Goal: Task Accomplishment & Management: Manage account settings

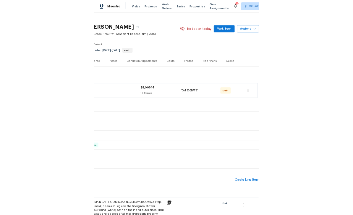
scroll to position [7, 88]
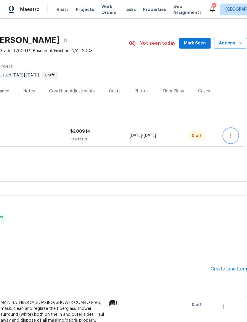
click at [228, 139] on icon "button" at bounding box center [230, 135] width 7 height 7
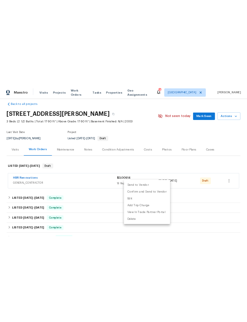
scroll to position [7, 0]
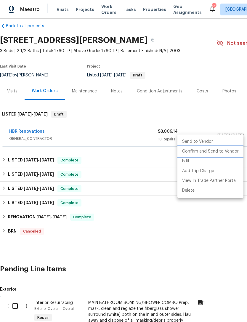
click at [222, 153] on li "Confirm and Send to Vendor" at bounding box center [210, 152] width 66 height 10
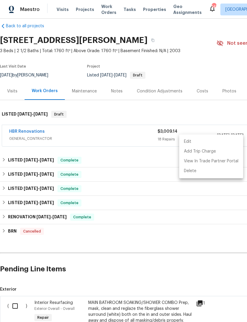
click at [146, 270] on div at bounding box center [123, 161] width 247 height 322
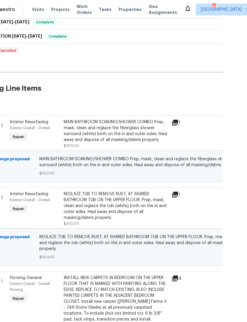
scroll to position [188, 0]
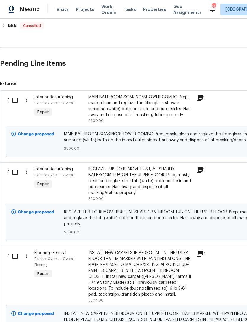
scroll to position [213, 0]
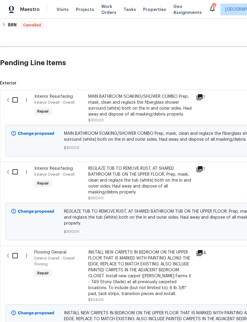
click at [15, 178] on input "checkbox" at bounding box center [17, 171] width 17 height 12
checkbox input "true"
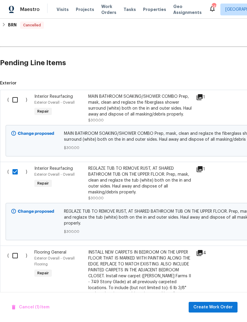
click at [15, 106] on input "checkbox" at bounding box center [17, 100] width 17 height 12
checkbox input "true"
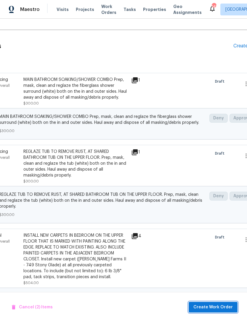
click at [220, 303] on button "Create Work Order" at bounding box center [213, 307] width 49 height 11
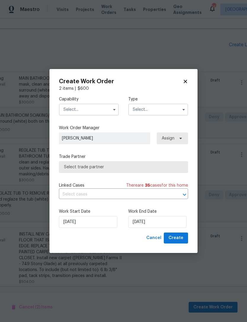
scroll to position [232, 70]
click at [92, 108] on input "text" at bounding box center [89, 110] width 60 height 12
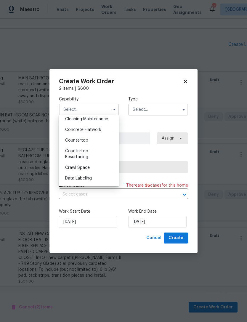
scroll to position [97, 0]
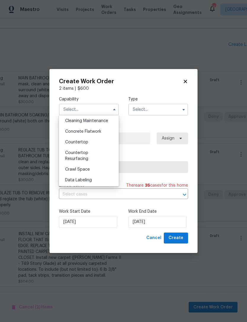
click at [85, 155] on div "Countertop Resurfacing" at bounding box center [88, 155] width 57 height 17
type input "Countertop Resurfacing"
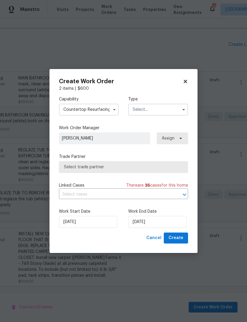
click at [156, 111] on input "text" at bounding box center [158, 110] width 60 height 12
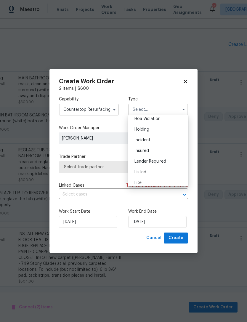
scroll to position [21, 0]
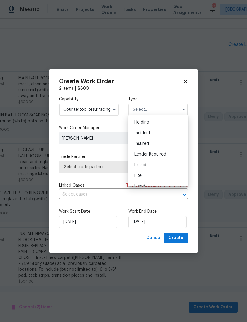
click at [147, 166] on div "Listed" at bounding box center [158, 165] width 57 height 11
type input "Listed"
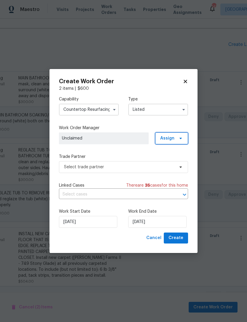
click at [180, 139] on icon at bounding box center [180, 138] width 5 height 5
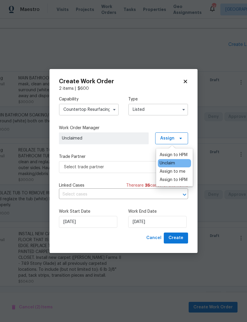
click at [176, 181] on div "Assign to HPM" at bounding box center [174, 180] width 28 height 6
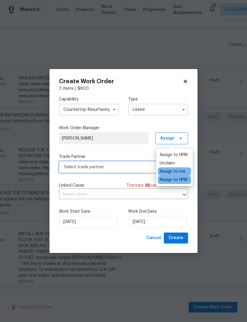
click at [136, 166] on span "Select trade partner" at bounding box center [119, 167] width 110 height 6
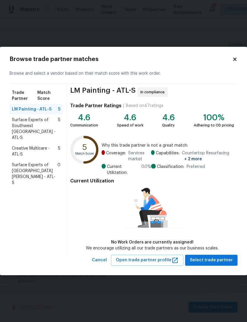
click at [29, 145] on span "Creative Multicare - ATL-S" at bounding box center [35, 151] width 46 height 12
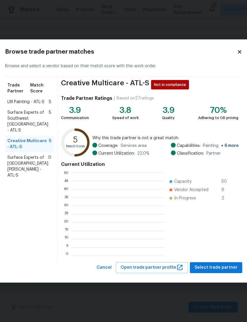
scroll to position [83, 93]
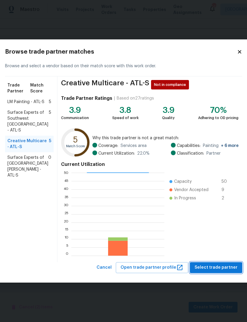
click at [214, 267] on span "Select trade partner" at bounding box center [216, 267] width 43 height 7
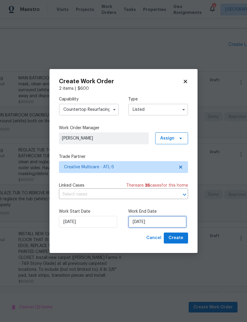
click at [147, 224] on input "[DATE]" at bounding box center [157, 222] width 58 height 12
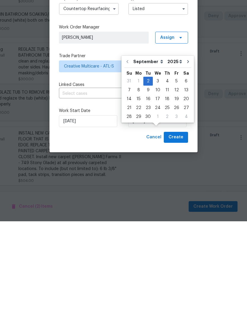
click at [139, 187] on div "8" at bounding box center [138, 191] width 9 height 8
type input "[DATE]"
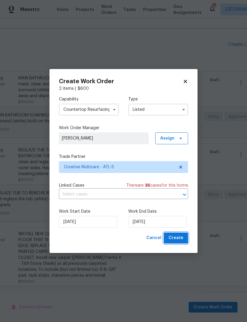
click at [178, 238] on span "Create" at bounding box center [175, 237] width 15 height 7
checkbox input "false"
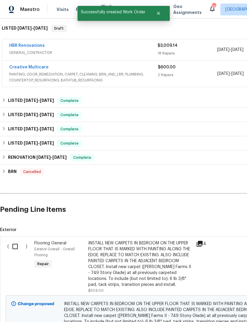
scroll to position [94, 0]
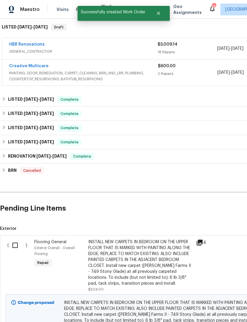
click at [16, 239] on input "checkbox" at bounding box center [17, 245] width 17 height 12
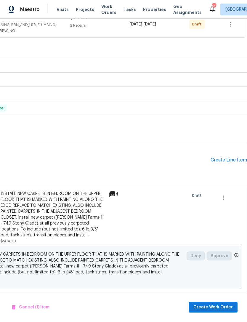
scroll to position [143, 88]
click at [215, 307] on span "Create Work Order" at bounding box center [212, 306] width 39 height 7
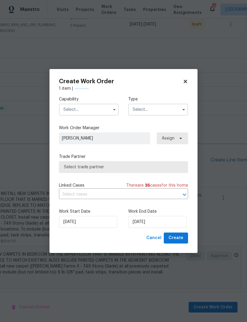
checkbox input "false"
click at [87, 110] on input "text" at bounding box center [89, 110] width 60 height 12
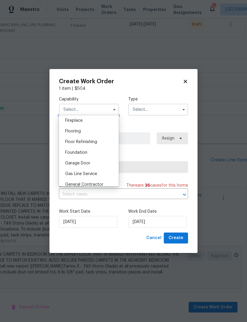
scroll to position [218, 0]
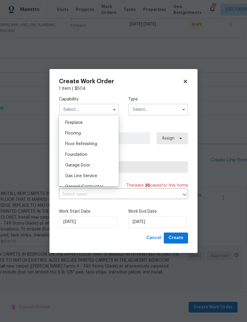
click at [78, 136] on div "Flooring" at bounding box center [88, 133] width 57 height 11
type input "Flooring"
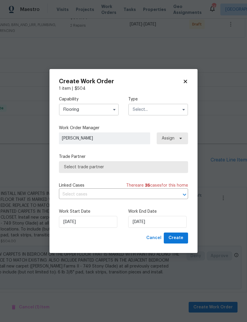
click at [156, 111] on input "text" at bounding box center [158, 110] width 60 height 12
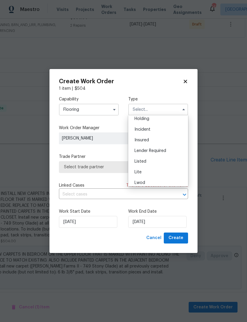
scroll to position [26, 0]
click at [145, 162] on span "Listed" at bounding box center [140, 160] width 12 height 4
type input "Listed"
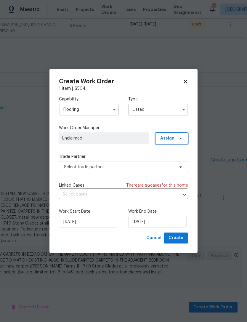
click at [176, 140] on span "Assign" at bounding box center [171, 138] width 33 height 12
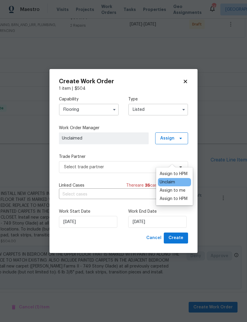
click at [176, 196] on div "Assign to HPM" at bounding box center [174, 199] width 28 height 6
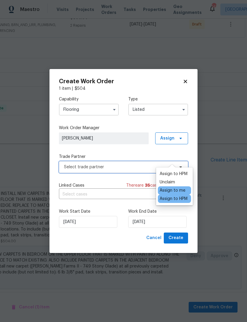
click at [125, 166] on span "Select trade partner" at bounding box center [119, 167] width 110 height 6
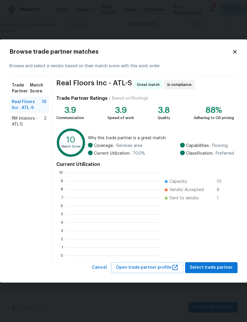
scroll to position [83, 94]
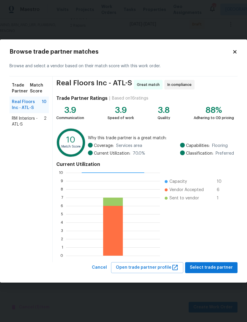
click at [25, 122] on span "RM Interiors - ATL-S" at bounding box center [28, 121] width 32 height 12
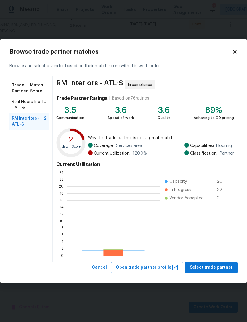
scroll to position [83, 93]
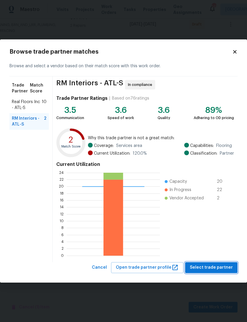
click at [214, 265] on span "Select trade partner" at bounding box center [211, 267] width 43 height 7
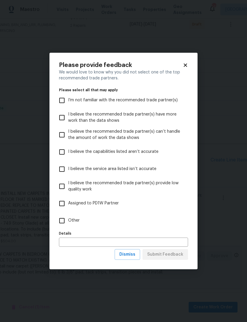
click at [102, 243] on input "text" at bounding box center [123, 241] width 129 height 9
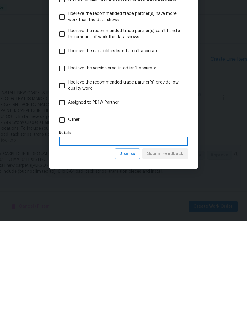
click at [63, 214] on input "Other" at bounding box center [62, 220] width 12 height 12
checkbox input "true"
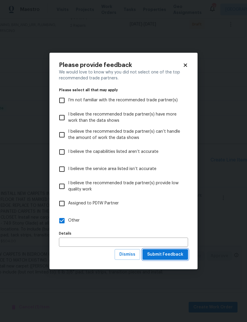
click at [169, 255] on span "Submit Feedback" at bounding box center [165, 254] width 36 height 7
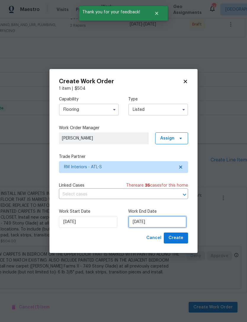
click at [146, 221] on input "[DATE]" at bounding box center [157, 222] width 58 height 12
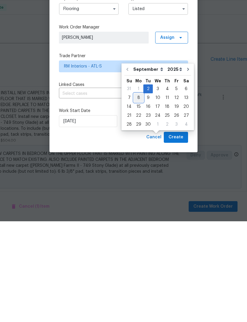
click at [138, 194] on div "8" at bounding box center [138, 198] width 9 height 8
type input "[DATE]"
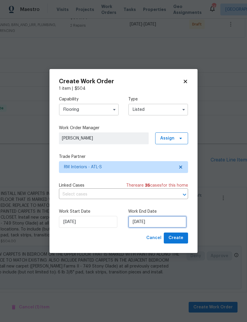
click at [145, 222] on input "[DATE]" at bounding box center [157, 222] width 58 height 12
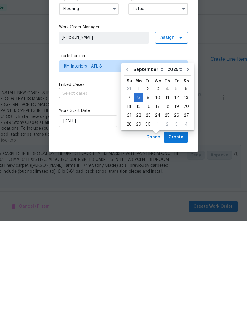
click at [118, 232] on div "Cancel Create" at bounding box center [123, 237] width 129 height 11
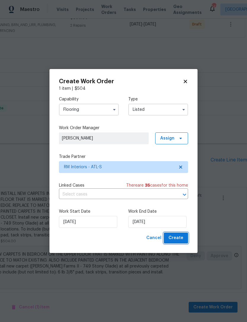
click at [178, 237] on span "Create" at bounding box center [175, 237] width 15 height 7
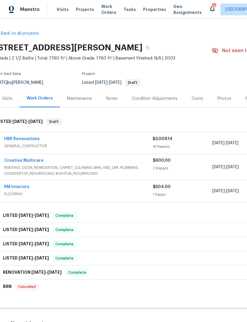
scroll to position [0, -1]
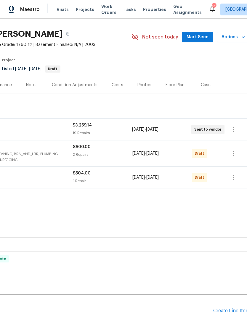
scroll to position [14, 86]
click at [230, 157] on icon "button" at bounding box center [232, 153] width 7 height 7
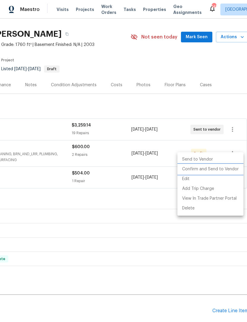
click at [223, 171] on li "Confirm and Send to Vendor" at bounding box center [210, 169] width 66 height 10
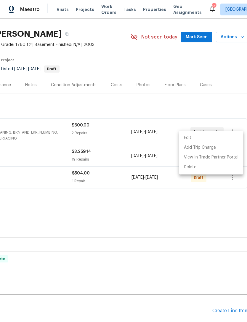
click at [231, 185] on div at bounding box center [123, 161] width 247 height 322
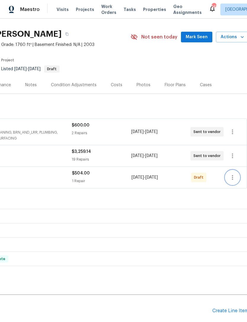
click at [232, 180] on icon "button" at bounding box center [232, 177] width 1 height 5
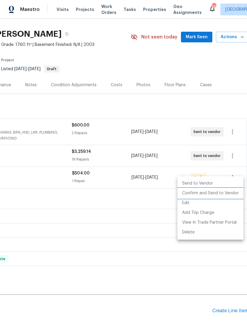
click at [215, 195] on li "Confirm and Send to Vendor" at bounding box center [210, 193] width 66 height 10
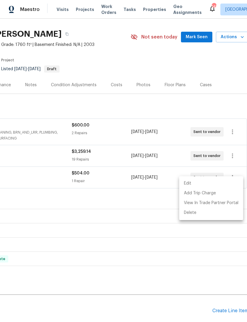
click at [105, 218] on div at bounding box center [123, 161] width 247 height 322
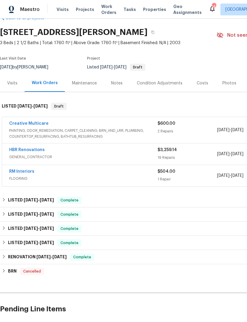
scroll to position [15, 0]
click at [36, 152] on link "HBR Renovations" at bounding box center [27, 150] width 36 height 4
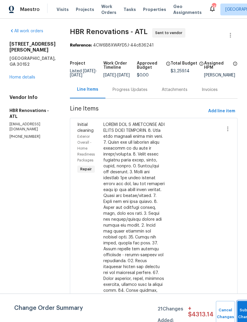
click at [238, 308] on button "Submit Changes" at bounding box center [246, 313] width 19 height 25
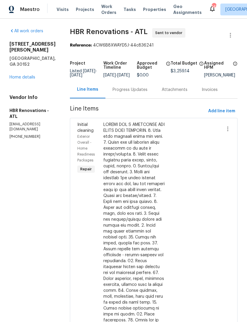
click at [131, 92] on div "Progress Updates" at bounding box center [130, 90] width 35 height 6
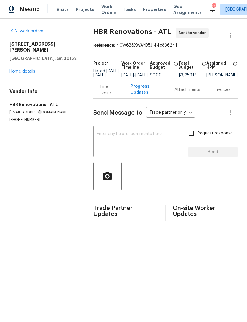
click at [129, 141] on textarea at bounding box center [137, 142] width 81 height 21
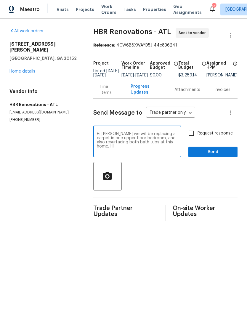
click at [98, 139] on textarea "Hi Wendy we will be replacing a carpet in one upper floor bedroom, and also res…" at bounding box center [137, 142] width 81 height 21
click at [98, 138] on textarea "Hi Wendy we will be replacing a carpet in one upper floor bedroom, and also res…" at bounding box center [137, 142] width 81 height 21
type textarea "Hi Wendy we will be replacing a carpet in one upper floor bedroom, and also res…"
click at [29, 67] on div "1575 [PERSON_NAME][GEOGRAPHIC_DATA][STREET_ADDRESS] Home details" at bounding box center [44, 57] width 70 height 33
click at [28, 72] on link "Home details" at bounding box center [22, 71] width 26 height 4
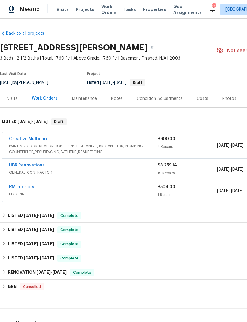
click at [27, 189] on link "RM Interiors" at bounding box center [21, 187] width 25 height 4
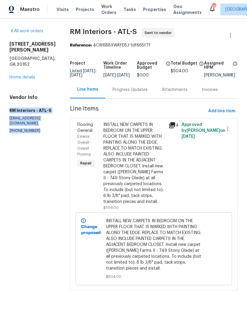
click at [25, 78] on link "Home details" at bounding box center [22, 77] width 26 height 4
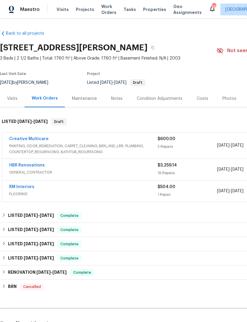
click at [38, 141] on link "Creative Multicare" at bounding box center [28, 139] width 39 height 4
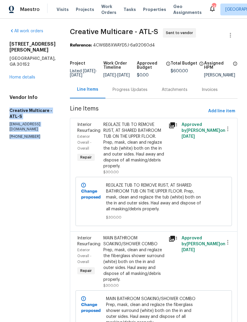
click at [25, 75] on link "Home details" at bounding box center [22, 77] width 26 height 4
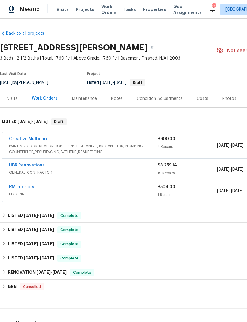
click at [35, 167] on link "HBR Renovations" at bounding box center [27, 165] width 36 height 4
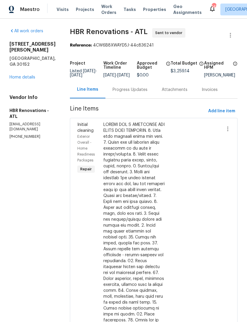
click at [130, 93] on div "Progress Updates" at bounding box center [130, 90] width 35 height 6
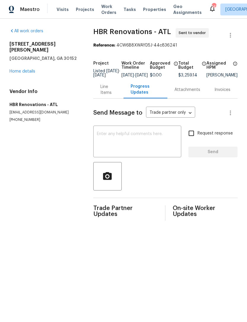
click at [110, 139] on textarea at bounding box center [137, 142] width 81 height 21
click at [110, 138] on textarea at bounding box center [137, 142] width 81 height 21
paste textarea "Hi Wendy we will be replacing a carpet in one upper floor bedroom, and also res…"
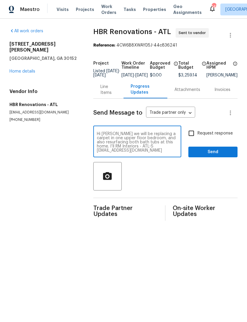
click at [115, 138] on textarea "Hi Wendy we will be replacing a carpet in one upper floor bedroom, and also res…" at bounding box center [137, 142] width 81 height 21
click at [112, 141] on textarea "Hi Wendy this is a listed home, it will be TOM. we will be replacing a carpet i…" at bounding box center [137, 142] width 81 height 21
click at [157, 141] on textarea "Hi Wendy this is a listed home, it will be TOM. We will be replacing a carpet i…" at bounding box center [137, 142] width 81 height 21
click at [97, 152] on textarea "Hi Wendy this is a listed home, it will be TOM. We will be replacing a carpet i…" at bounding box center [137, 142] width 81 height 21
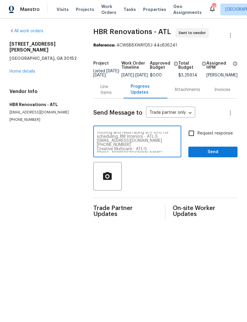
scroll to position [25, 0]
click at [97, 142] on textarea "Hi Wendy this is a listed home, it will be TOM. We will be replacing a carpet i…" at bounding box center [137, 142] width 81 height 21
click at [172, 139] on textarea "Hi Wendy this is a listed home, it will be TOM. We will be replacing a carpet i…" at bounding box center [137, 142] width 81 height 21
click at [97, 144] on textarea "Hi Wendy this is a listed home, it will be TOM. We will be replacing a carpet i…" at bounding box center [137, 142] width 81 height 21
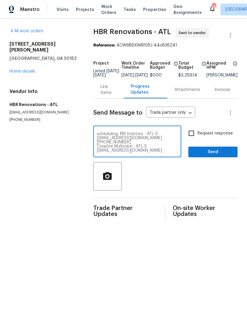
click at [177, 145] on textarea "Hi Wendy this is a listed home, it will be TOM. We will be replacing a carpet i…" at bounding box center [137, 142] width 81 height 21
click at [148, 152] on textarea "Hi Wendy this is a listed home, it will be TOM. We will be replacing a carpet i…" at bounding box center [137, 142] width 81 height 21
click at [97, 141] on textarea "Hi Wendy this is a listed home, it will be TOM. We will be replacing a carpet i…" at bounding box center [137, 142] width 81 height 21
click at [97, 150] on textarea "Hi Wendy this is a listed home, it will be TOM. We will be replacing a carpet i…" at bounding box center [137, 142] width 81 height 21
click at [131, 152] on textarea "Hi Wendy this is a listed home, it will be TOM. We will be replacing a carpet i…" at bounding box center [137, 142] width 81 height 21
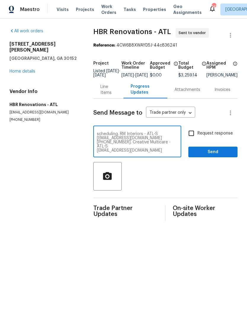
click at [142, 152] on textarea "Hi Wendy this is a listed home, it will be TOM. We will be replacing a carpet i…" at bounding box center [137, 142] width 81 height 21
click at [158, 152] on textarea "Hi Wendy this is a listed home, it will be TOM. We will be replacing a carpet i…" at bounding box center [137, 142] width 81 height 21
click at [130, 151] on textarea "Hi Wendy this is a listed home, it will be TOM. We will be replacing a carpet i…" at bounding box center [137, 142] width 81 height 21
type textarea "Hi Wendy this is a listed home, it will be TOM. We will be replacing a carpet i…"
click at [189, 139] on input "Request response" at bounding box center [191, 133] width 12 height 12
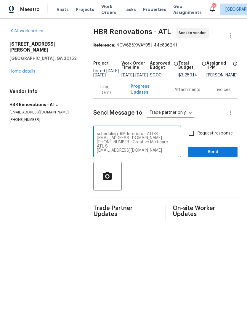
checkbox input "true"
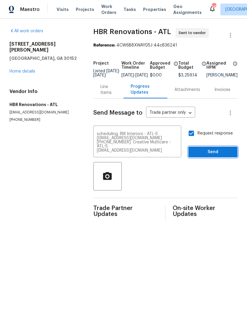
click at [213, 156] on span "Send" at bounding box center [213, 151] width 40 height 7
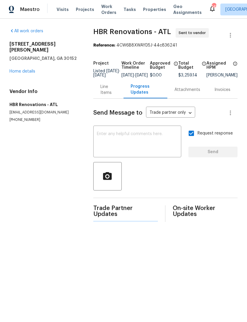
scroll to position [0, 0]
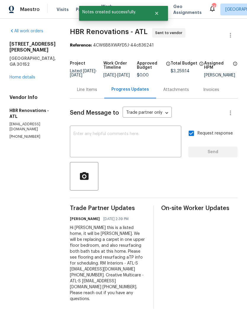
click at [28, 76] on div "All work orders 1575 Ridenour Pkwy NW Apt 804 Kennesaw, GA 30152 Home details V…" at bounding box center [32, 83] width 46 height 111
click at [31, 75] on link "Home details" at bounding box center [22, 77] width 26 height 4
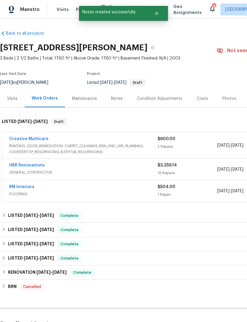
click at [28, 167] on link "HBR Renovations" at bounding box center [27, 165] width 36 height 4
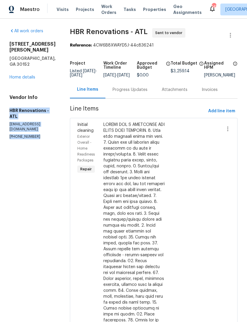
click at [30, 75] on link "Home details" at bounding box center [22, 77] width 26 height 4
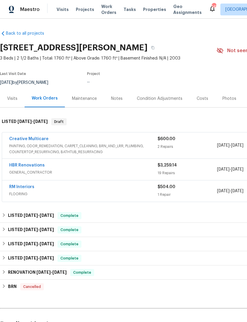
click at [35, 141] on link "Creative Multicare" at bounding box center [28, 139] width 39 height 4
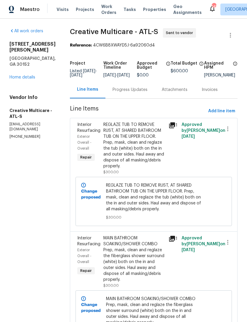
click at [135, 93] on div "Progress Updates" at bounding box center [130, 90] width 35 height 6
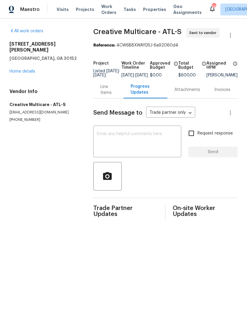
click at [126, 143] on textarea at bounding box center [137, 142] width 81 height 21
click at [116, 136] on textarea at bounding box center [137, 142] width 81 height 21
click at [112, 140] on textarea at bounding box center [137, 142] width 81 height 21
click at [114, 137] on textarea at bounding box center [137, 142] width 81 height 21
click at [112, 141] on textarea at bounding box center [137, 142] width 81 height 21
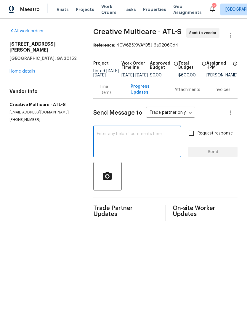
paste textarea "HBR Renovations - ATL hbrrenovation@gmail.com (404) 718-0382"
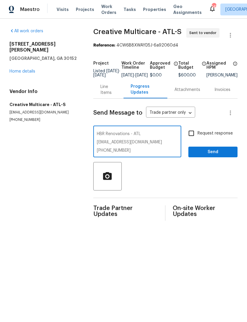
click at [97, 138] on textarea "HBR Renovations - ATL hbrrenovation@gmail.com (404) 718-0382" at bounding box center [137, 142] width 81 height 21
click at [97, 152] on textarea "Hi HBR is the GC at this home, please reach out for scheduling. HBR Renovations…" at bounding box center [137, 142] width 81 height 21
click at [171, 152] on textarea "Hi HBR is the GC at this home, please reach out for scheduling. HBR Renovations…" at bounding box center [137, 142] width 81 height 21
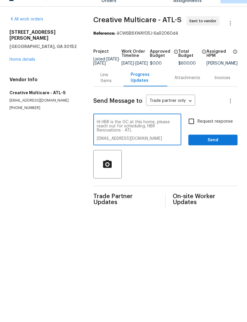
click at [166, 144] on textarea "Hi HBR is the GC at this home, please reach out for scheduling. HBR Renovations…" at bounding box center [137, 142] width 81 height 21
click at [97, 141] on textarea "Hi HBR is the GC at this home, please reach out for scheduling. HBR Renovations…" at bounding box center [137, 142] width 81 height 21
click at [93, 143] on div "Hi HBR is the GC at this home, please reach out for scheduling. HBR Renovations…" at bounding box center [137, 142] width 88 height 30
click at [97, 144] on textarea "Hi HBR is the GC at this home, please reach out for scheduling. HBR Renovations…" at bounding box center [137, 142] width 81 height 21
type textarea "Hi HBR is the GC at this home, please reach out for scheduling. HBR Renovations…"
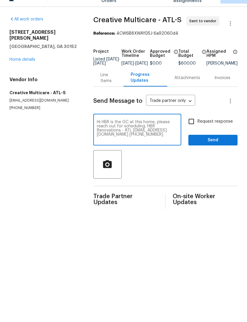
click at [193, 127] on input "Request response" at bounding box center [191, 133] width 12 height 12
checkbox input "true"
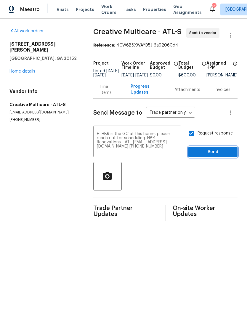
click at [214, 155] on span "Send" at bounding box center [213, 151] width 40 height 7
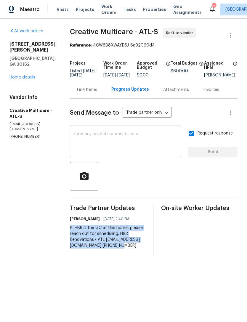
click at [26, 75] on link "Home details" at bounding box center [22, 77] width 26 height 4
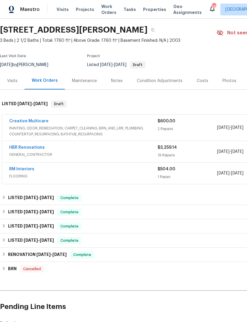
scroll to position [18, 0]
click at [28, 171] on link "RM Interiors" at bounding box center [21, 169] width 25 height 4
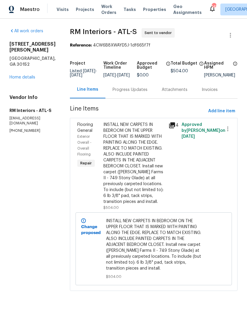
click at [131, 93] on div "Progress Updates" at bounding box center [130, 90] width 35 height 6
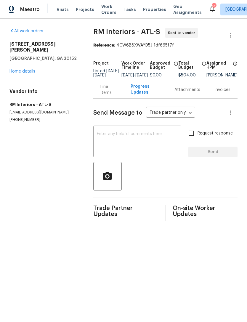
click at [141, 143] on textarea at bounding box center [137, 142] width 81 height 21
click at [132, 143] on textarea at bounding box center [137, 142] width 81 height 21
paste textarea "Hi HBR is the GC at this home, please reach out for scheduling. HBR Renovations…"
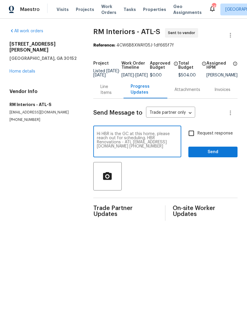
type textarea "Hi HBR is the GC at this home, please reach out for scheduling. HBR Renovations…"
click at [189, 139] on input "Request response" at bounding box center [191, 133] width 12 height 12
checkbox input "true"
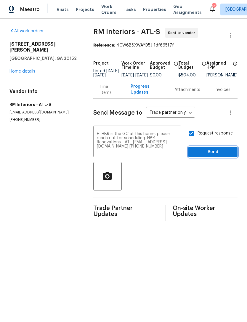
click at [216, 156] on span "Send" at bounding box center [213, 151] width 40 height 7
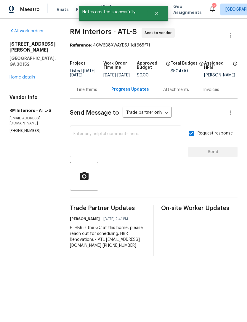
click at [30, 75] on link "Home details" at bounding box center [22, 77] width 26 height 4
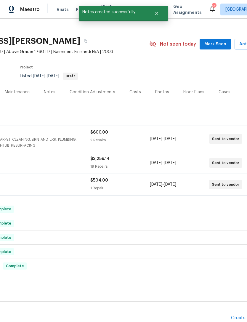
scroll to position [7, 67]
click at [221, 48] on span "Mark Seen" at bounding box center [215, 43] width 22 height 7
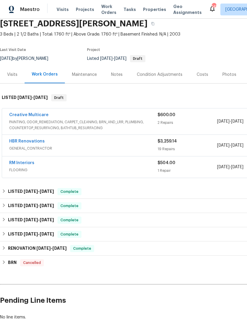
scroll to position [24, 0]
click at [129, 114] on div "Creative Multicare" at bounding box center [83, 115] width 148 height 7
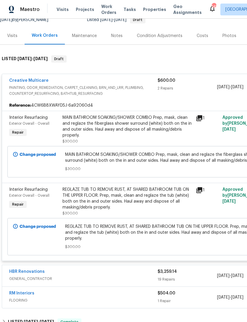
scroll to position [56, 0]
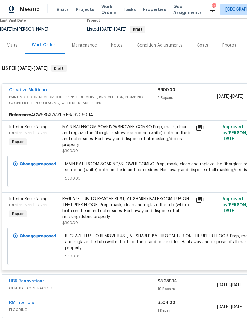
click at [97, 87] on div "Creative Multicare" at bounding box center [83, 90] width 148 height 7
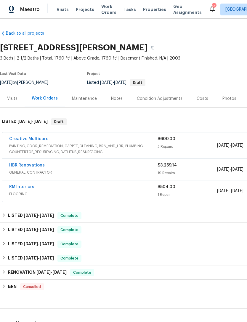
scroll to position [0, 0]
click at [158, 46] on button "button" at bounding box center [152, 47] width 11 height 11
click at [154, 47] on icon "button" at bounding box center [152, 47] width 3 height 3
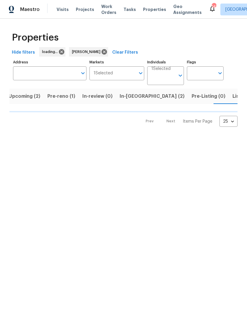
scroll to position [0, 10]
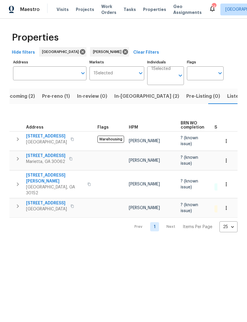
click at [21, 99] on span "Upcoming (2)" at bounding box center [19, 96] width 32 height 8
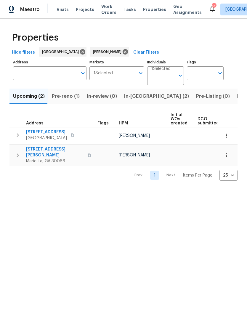
click at [135, 99] on span "In-reno (2)" at bounding box center [156, 96] width 65 height 8
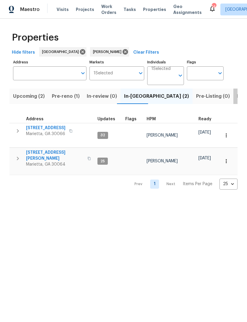
click at [237, 97] on span "Listed (13)" at bounding box center [249, 96] width 24 height 8
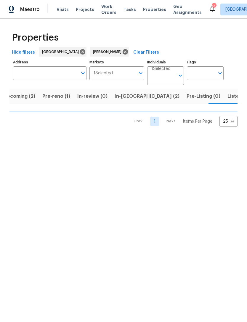
scroll to position [0, 10]
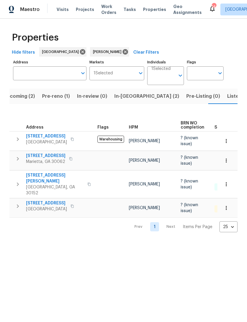
click at [49, 96] on span "Pre-reno (1)" at bounding box center [56, 96] width 28 height 8
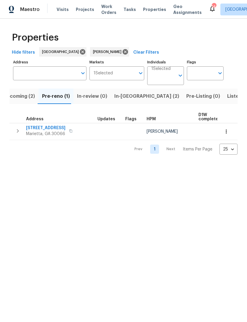
click at [18, 95] on span "Upcoming (2)" at bounding box center [19, 96] width 32 height 8
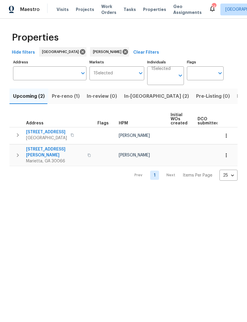
click at [237, 98] on span "Listed (13)" at bounding box center [249, 96] width 24 height 8
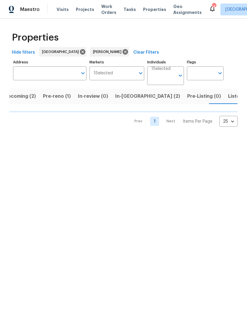
scroll to position [0, 10]
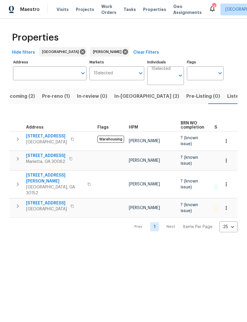
click at [56, 175] on span "[STREET_ADDRESS][PERSON_NAME]" at bounding box center [55, 178] width 58 height 12
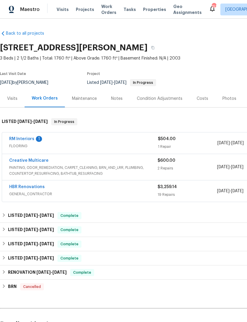
click at [35, 186] on link "HBR Renovations" at bounding box center [27, 187] width 36 height 4
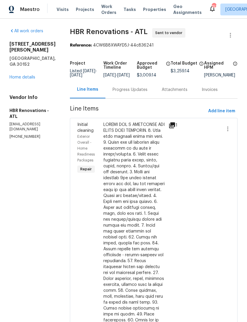
click at [36, 67] on div "1575 [PERSON_NAME][GEOGRAPHIC_DATA][STREET_ADDRESS] Home details" at bounding box center [32, 60] width 46 height 39
click at [29, 75] on link "Home details" at bounding box center [22, 77] width 26 height 4
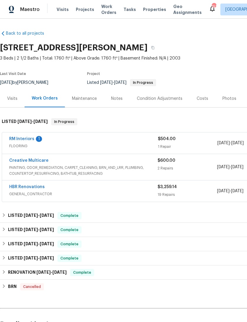
click at [30, 188] on link "HBR Renovations" at bounding box center [27, 187] width 36 height 4
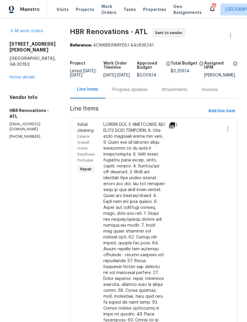
click at [122, 88] on div "Progress Updates" at bounding box center [129, 89] width 49 height 17
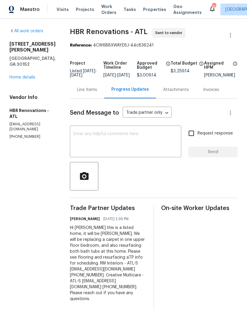
click at [124, 144] on textarea at bounding box center [125, 142] width 104 height 21
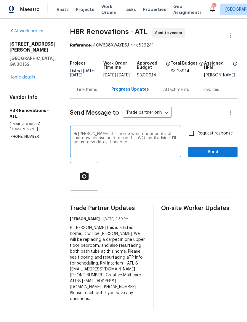
click at [168, 138] on textarea "Hi [PERSON_NAME] this home went under contract just now please hold off on this…" at bounding box center [125, 142] width 104 height 21
click at [165, 138] on textarea "Hi [PERSON_NAME] this home went under contract just now please hold off on this…" at bounding box center [125, 142] width 104 height 21
click at [145, 144] on textarea "Hi [PERSON_NAME] this home went under contract just now, please hold off on thi…" at bounding box center [125, 142] width 104 height 21
click at [113, 152] on textarea "Hi [PERSON_NAME] this home went under contract just now, please hold off on thi…" at bounding box center [125, 142] width 104 height 21
type textarea "Hi [PERSON_NAME] this home went under contract just now, please hold off on thi…"
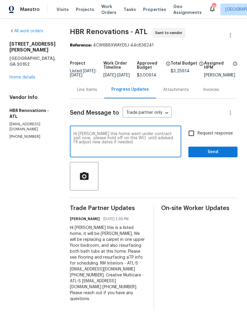
click at [192, 138] on input "Request response" at bounding box center [191, 133] width 12 height 12
checkbox input "true"
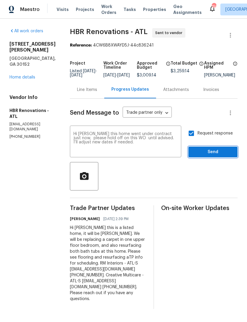
click at [208, 155] on span "Send" at bounding box center [213, 151] width 40 height 7
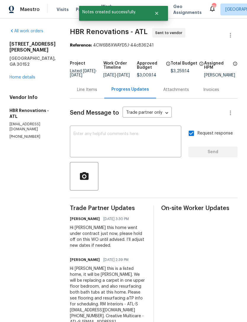
click at [19, 75] on link "Home details" at bounding box center [22, 77] width 26 height 4
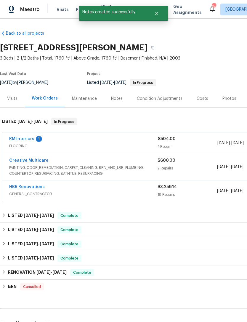
click at [20, 144] on span "FLOORING" at bounding box center [83, 146] width 149 height 6
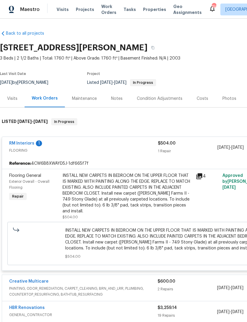
click at [19, 145] on link "RM Interiors" at bounding box center [21, 143] width 25 height 4
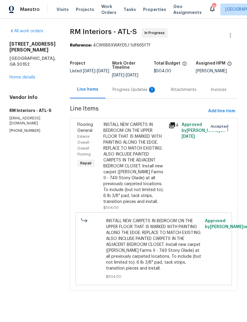
click at [119, 90] on div "Progress Updates 1" at bounding box center [135, 90] width 44 height 6
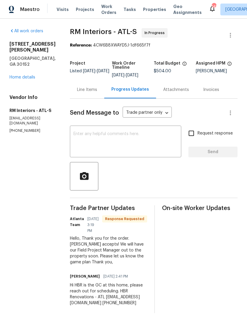
click at [26, 75] on link "Home details" at bounding box center [22, 77] width 26 height 4
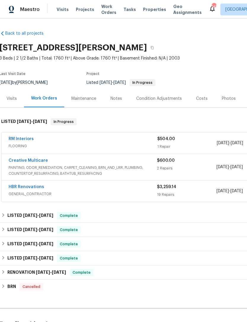
scroll to position [0, 1]
click at [8, 99] on div "Visits" at bounding box center [12, 99] width 10 height 6
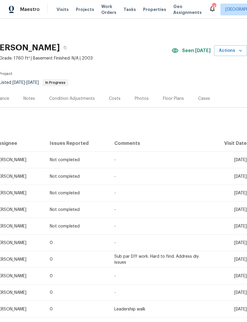
scroll to position [0, 88]
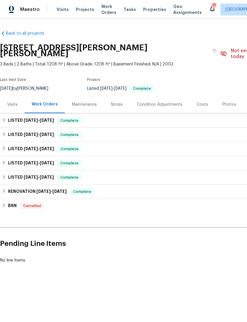
click at [16, 102] on div "Visits" at bounding box center [12, 105] width 10 height 6
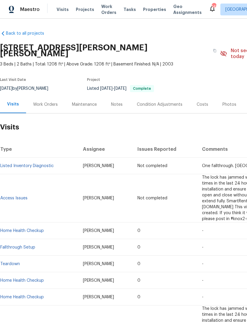
click at [51, 102] on div "Work Orders" at bounding box center [45, 105] width 25 height 6
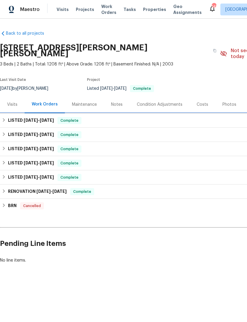
click at [104, 113] on div "LISTED [DATE] - [DATE] Complete" at bounding box center [167, 120] width 335 height 14
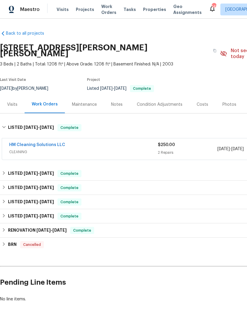
click at [87, 102] on div "Maintenance" at bounding box center [84, 105] width 25 height 6
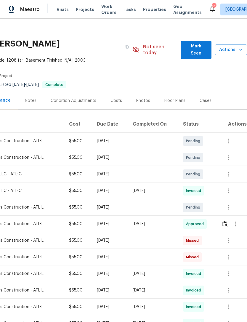
scroll to position [4, 88]
click at [228, 188] on icon "button" at bounding box center [228, 190] width 1 height 5
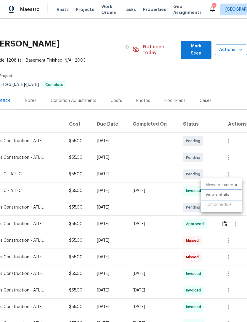
click at [222, 195] on li "View details" at bounding box center [221, 195] width 41 height 10
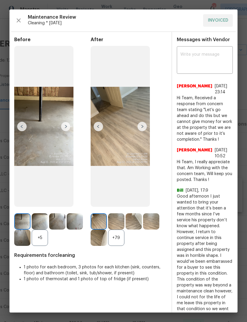
scroll to position [0, 0]
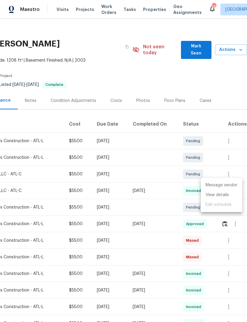
click at [142, 272] on div at bounding box center [123, 161] width 247 height 322
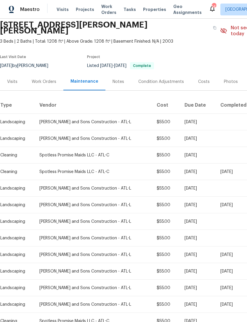
scroll to position [23, 0]
click at [9, 79] on div "Visits" at bounding box center [12, 82] width 10 height 6
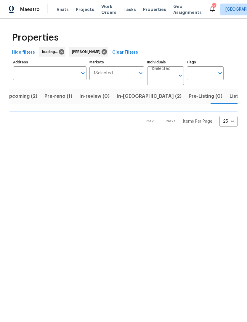
scroll to position [0, 10]
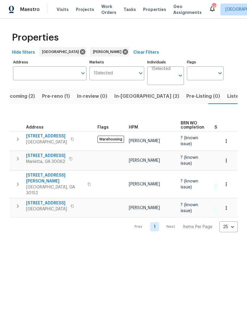
click at [130, 93] on span "In-[GEOGRAPHIC_DATA] (2)" at bounding box center [146, 96] width 65 height 8
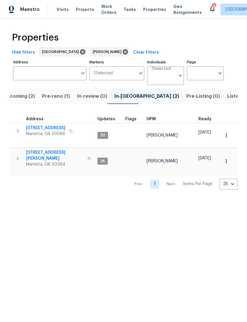
click at [227, 100] on span "Listed (13)" at bounding box center [239, 96] width 24 height 8
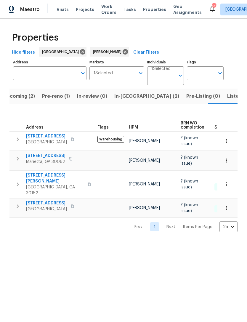
click at [49, 176] on span "[STREET_ADDRESS][PERSON_NAME]" at bounding box center [55, 178] width 58 height 12
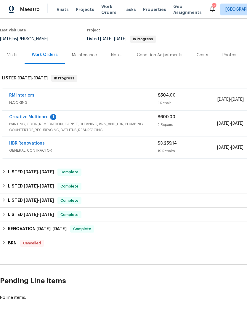
scroll to position [43, 0]
